Goal: Find specific page/section: Find specific page/section

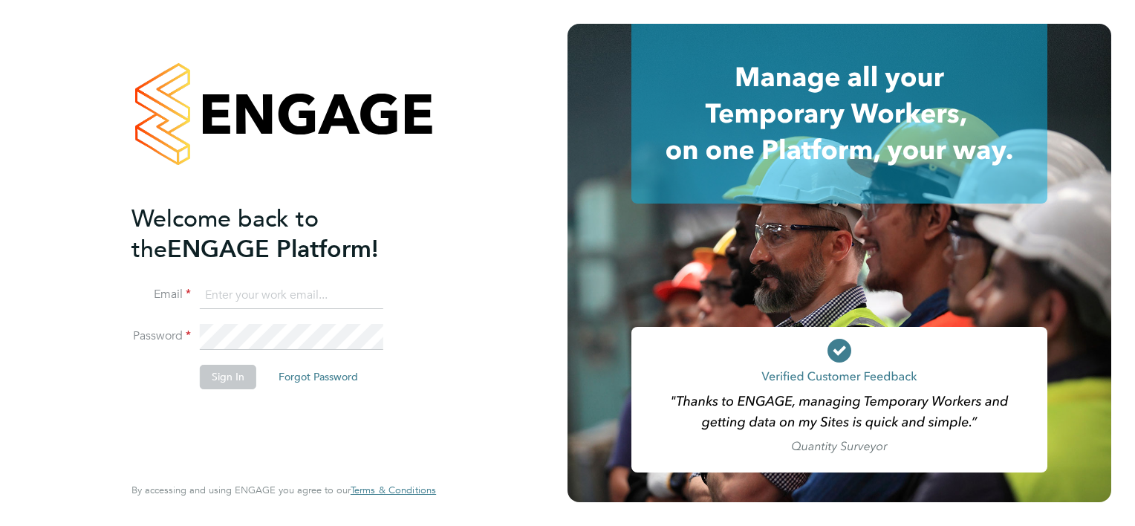
type input "[PERSON_NAME][EMAIL_ADDRESS][PERSON_NAME][DOMAIN_NAME]"
click at [220, 374] on button "Sign In" at bounding box center [228, 377] width 56 height 24
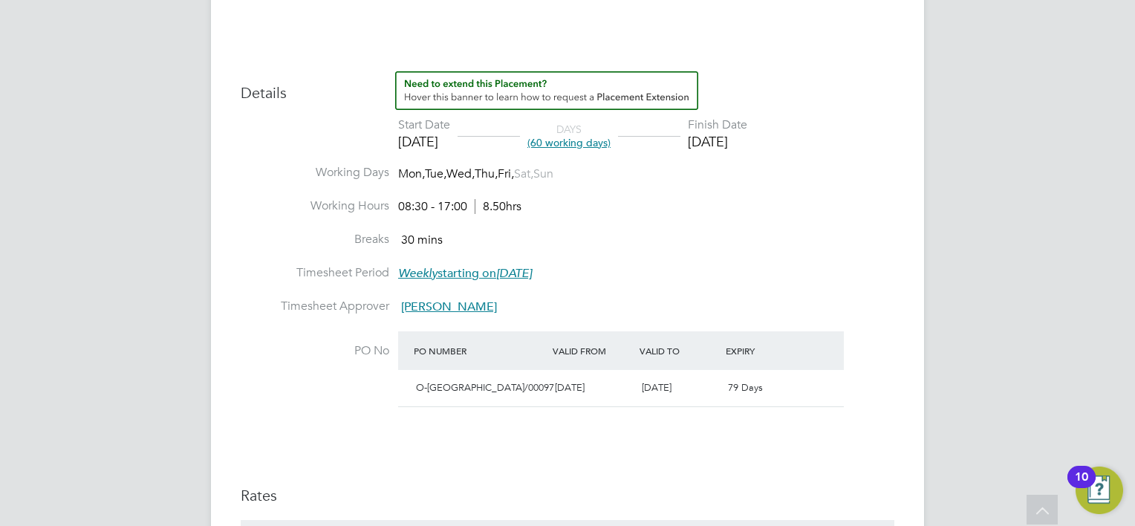
click at [532, 273] on em "Monday, 05 Feb 2018" at bounding box center [514, 273] width 36 height 15
drag, startPoint x: 544, startPoint y: 273, endPoint x: 517, endPoint y: 279, distance: 27.2
click at [517, 279] on em "Monday, 05 Feb 2018" at bounding box center [514, 273] width 36 height 15
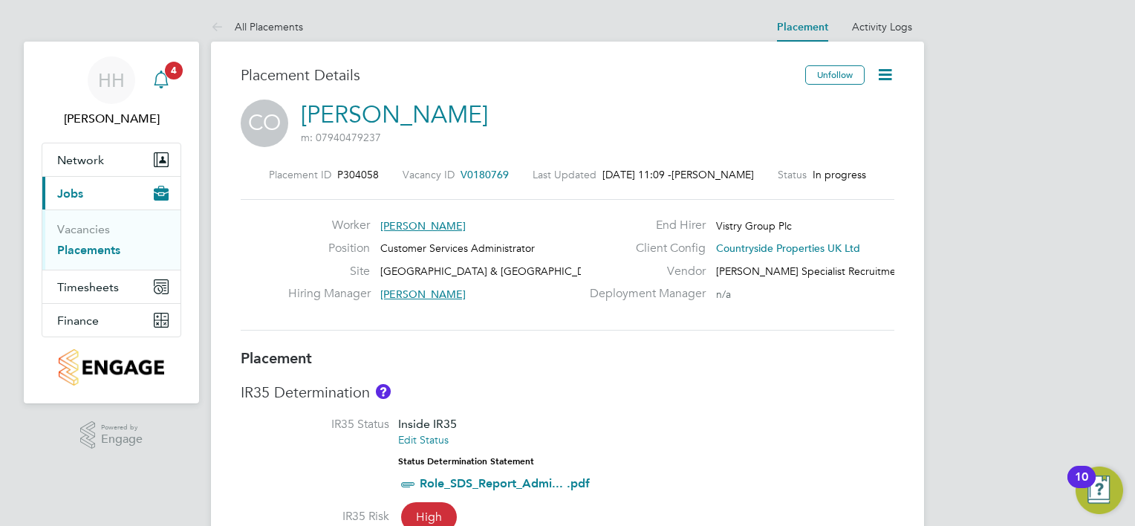
click at [164, 81] on icon "Main navigation" at bounding box center [161, 80] width 18 height 18
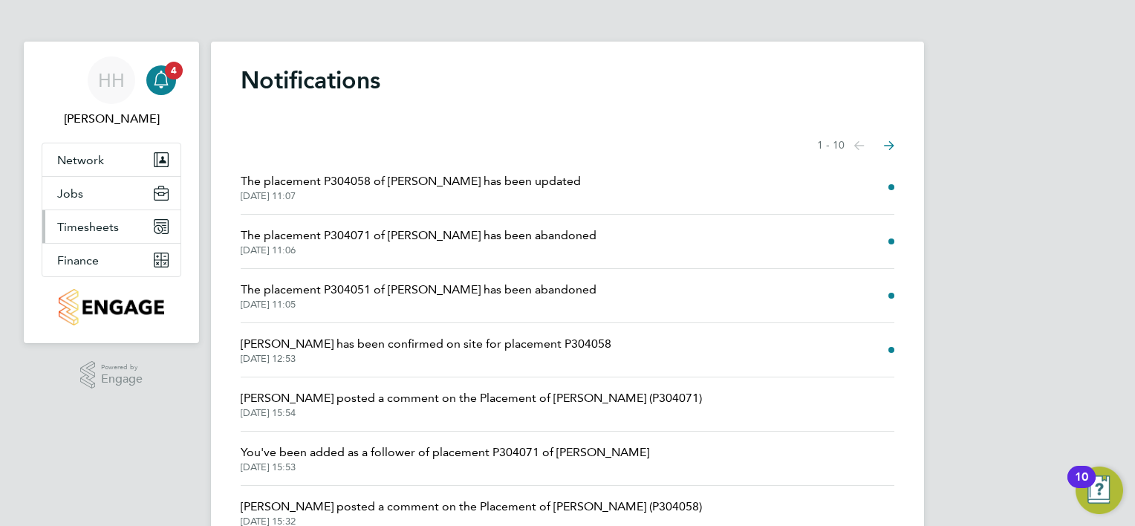
click at [157, 223] on icon "Main navigation" at bounding box center [161, 226] width 15 height 15
